Goal: Task Accomplishment & Management: Manage account settings

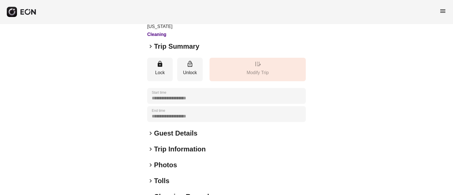
scroll to position [71, 0]
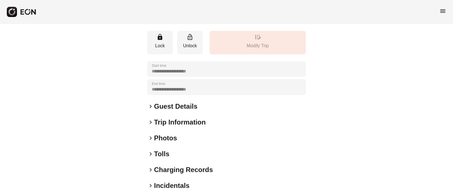
click at [151, 103] on span "keyboard_arrow_right" at bounding box center [150, 106] width 7 height 7
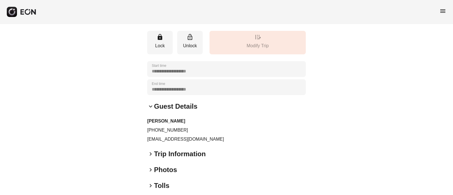
click at [151, 103] on span "keyboard_arrow_down" at bounding box center [150, 106] width 7 height 7
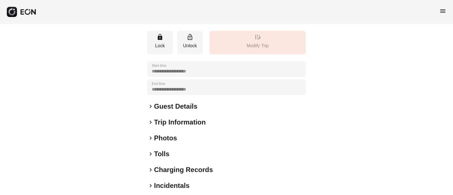
click at [152, 135] on span "keyboard_arrow_right" at bounding box center [150, 138] width 7 height 7
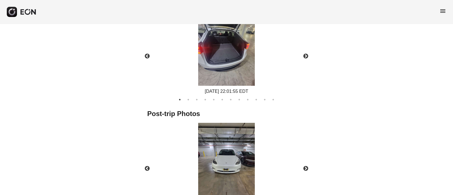
scroll to position [330, 0]
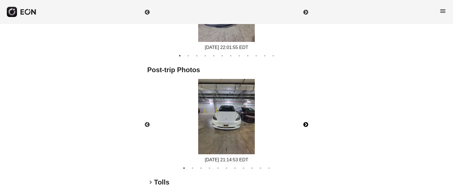
click at [306, 115] on button "Next" at bounding box center [306, 125] width 20 height 20
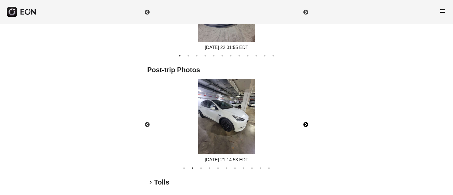
click at [306, 115] on button "Next" at bounding box center [306, 125] width 20 height 20
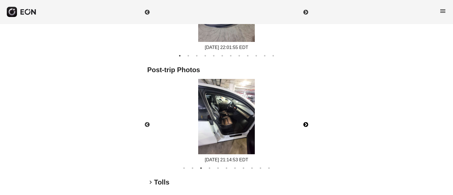
click at [306, 115] on button "Next" at bounding box center [306, 125] width 20 height 20
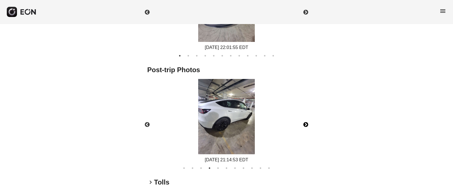
click at [306, 115] on button "Next" at bounding box center [306, 125] width 20 height 20
